Goal: Complete application form

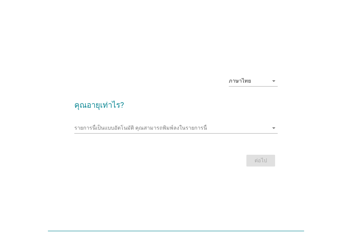
click at [196, 124] on input "รายการนี้เป็นแบบอัตโนมัติ คุณสามารถพิมพ์ลงในรายการนี้" at bounding box center [171, 128] width 194 height 10
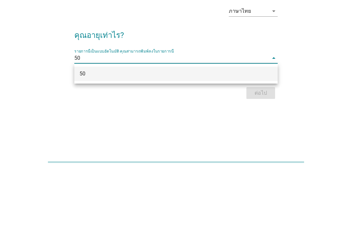
scroll to position [5, 0]
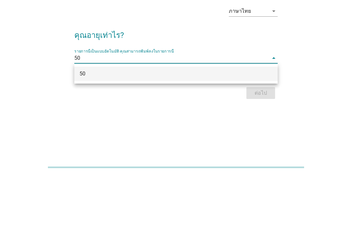
type input "50"
click at [264, 149] on div "ต่อไป" at bounding box center [176, 157] width 204 height 16
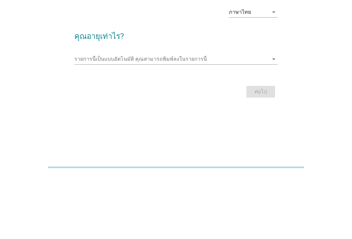
click at [276, 119] on icon "arrow_drop_down" at bounding box center [274, 123] width 8 height 8
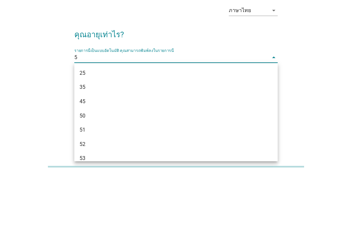
type input "50"
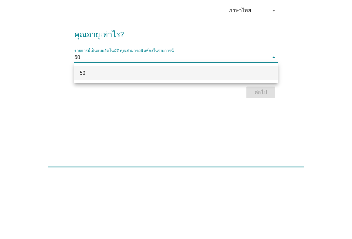
click at [85, 130] on div "50" at bounding box center [176, 137] width 204 height 14
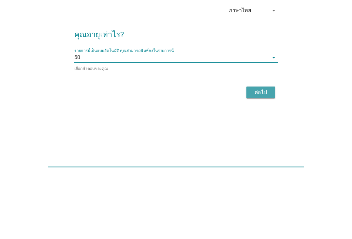
click at [267, 153] on div "ต่อไป" at bounding box center [261, 157] width 18 height 8
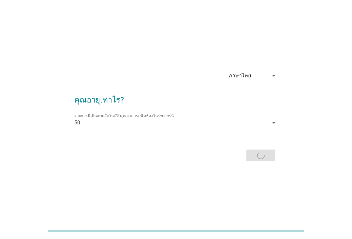
scroll to position [0, 0]
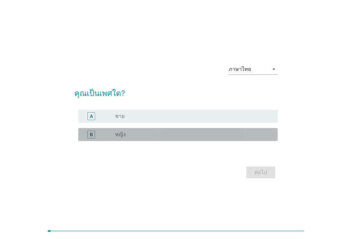
click at [139, 136] on div "radio_button_unchecked หญิง" at bounding box center [191, 134] width 152 height 7
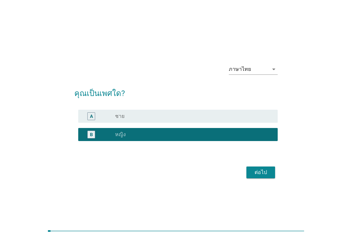
click at [265, 177] on button "ต่อไป" at bounding box center [261, 172] width 29 height 12
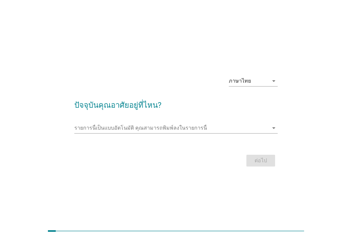
click at [152, 127] on input "รายการนี้เป็นแบบอัตโนมัติ คุณสามารถพิมพ์ลงในรายการนี้" at bounding box center [171, 128] width 194 height 10
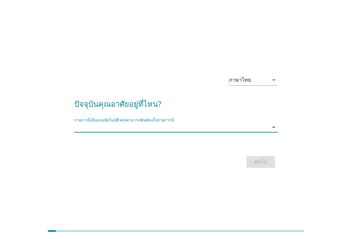
scroll to position [5, 0]
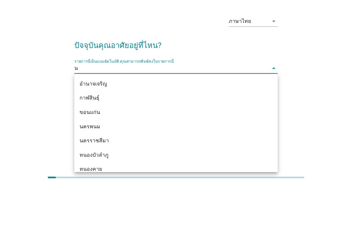
type input "นน"
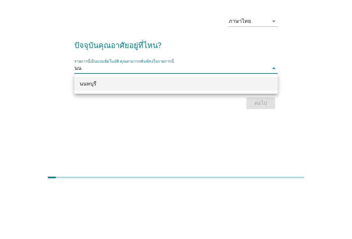
click at [235, 133] on div "นนทบุรี" at bounding box center [168, 137] width 177 height 8
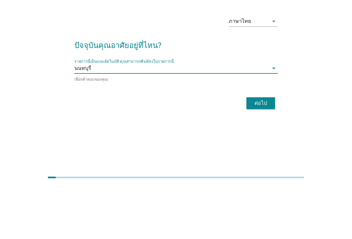
click at [267, 153] on div "ต่อไป" at bounding box center [261, 157] width 18 height 8
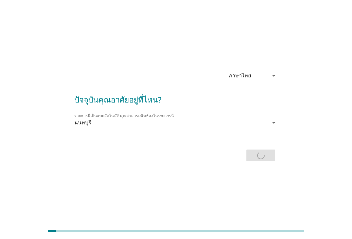
scroll to position [0, 0]
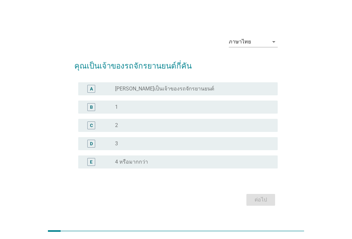
click at [240, 88] on div "radio_button_unchecked [PERSON_NAME]เป็นเจ้าของรถจักรยานยนต์" at bounding box center [191, 88] width 152 height 7
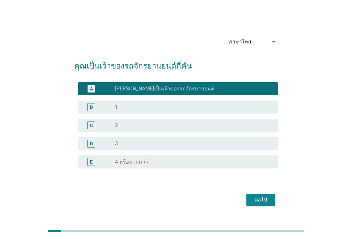
click at [262, 199] on div "ต่อไป" at bounding box center [261, 200] width 18 height 8
